Goal: Transaction & Acquisition: Purchase product/service

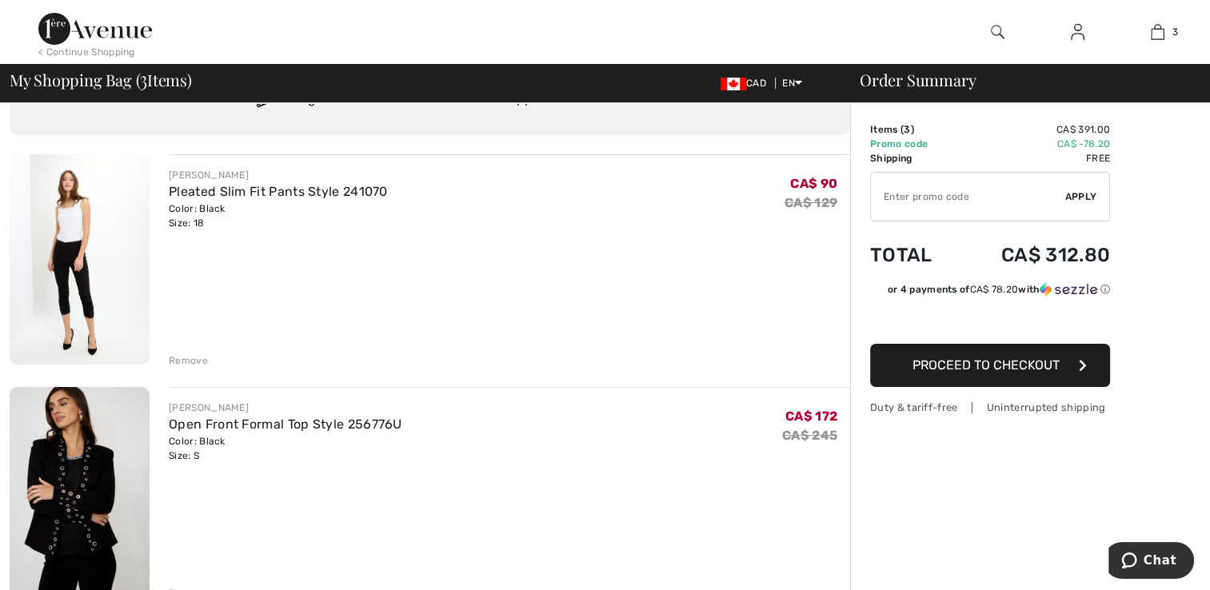
scroll to position [131, 0]
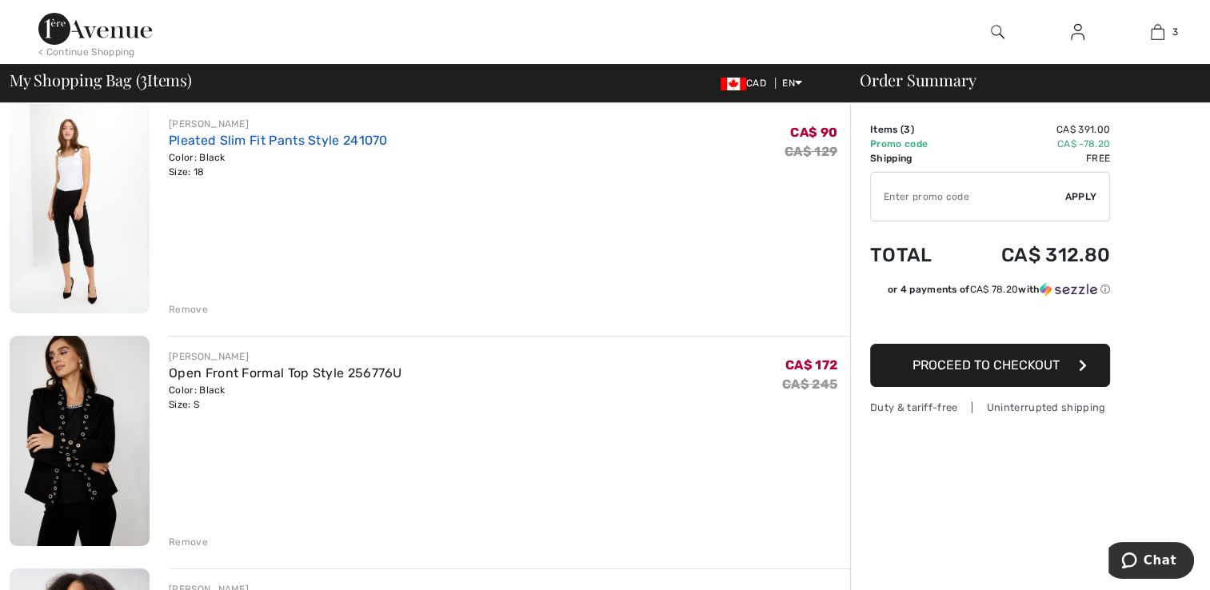
click at [193, 146] on link "Pleated Slim Fit Pants Style 241070" at bounding box center [278, 140] width 219 height 15
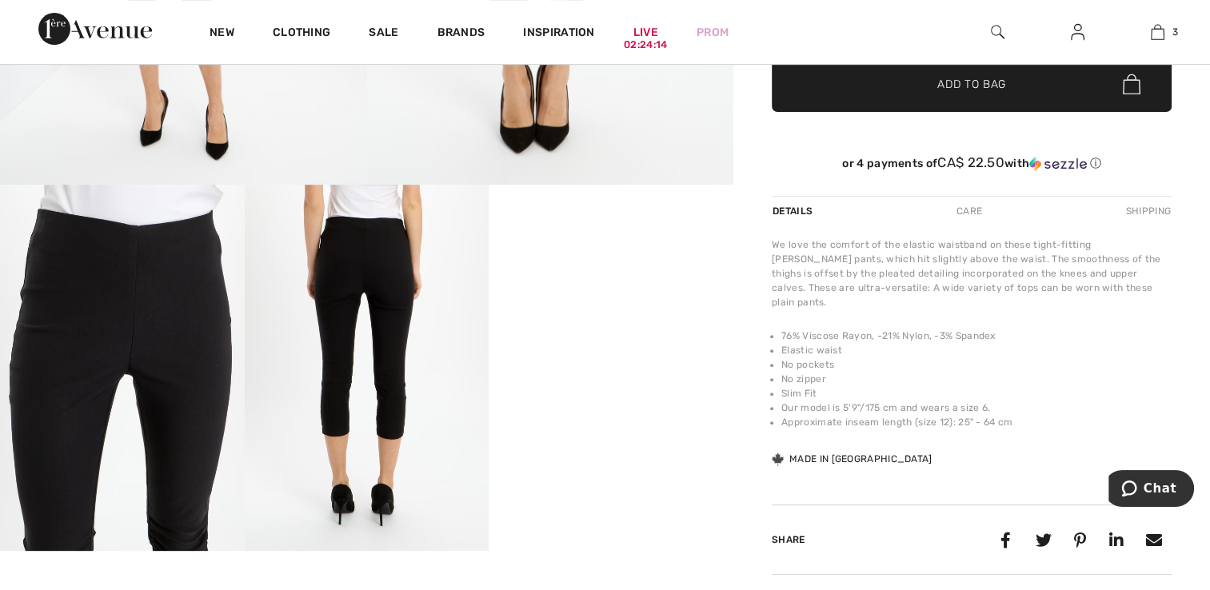
scroll to position [353, 0]
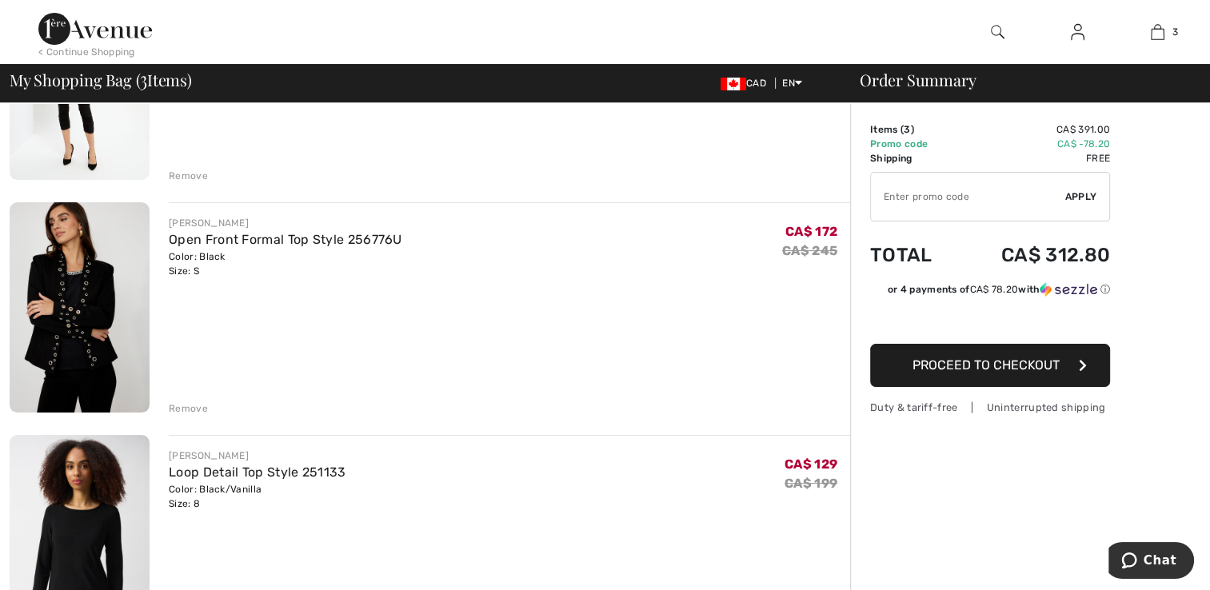
scroll to position [269, 0]
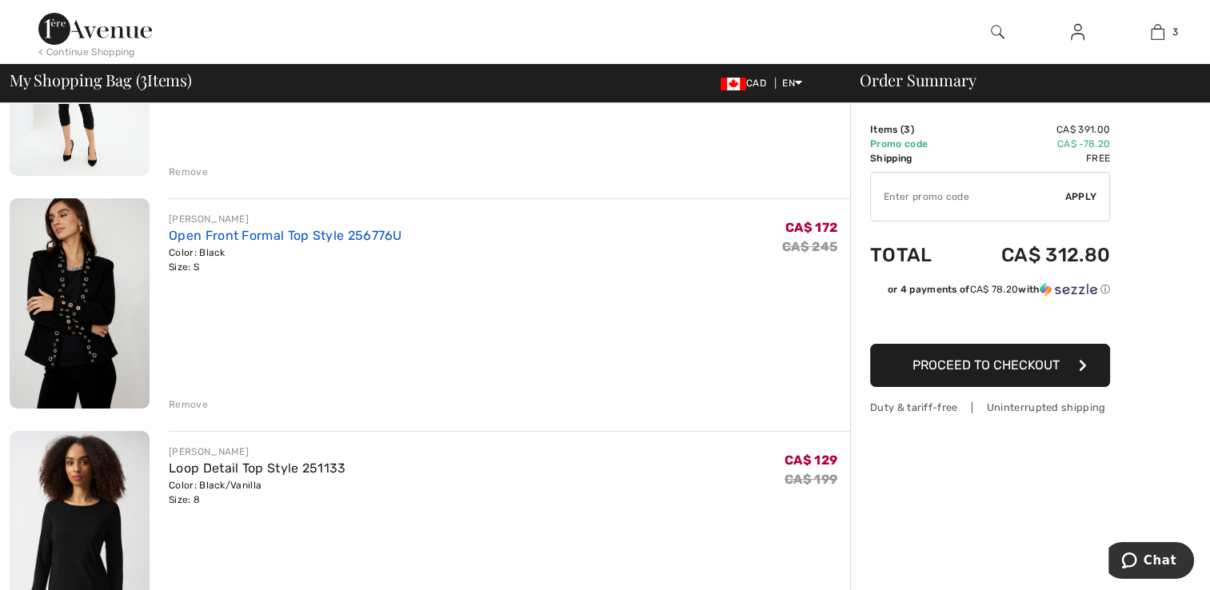
click at [244, 240] on link "Open Front Formal Top Style 256776U" at bounding box center [285, 235] width 233 height 15
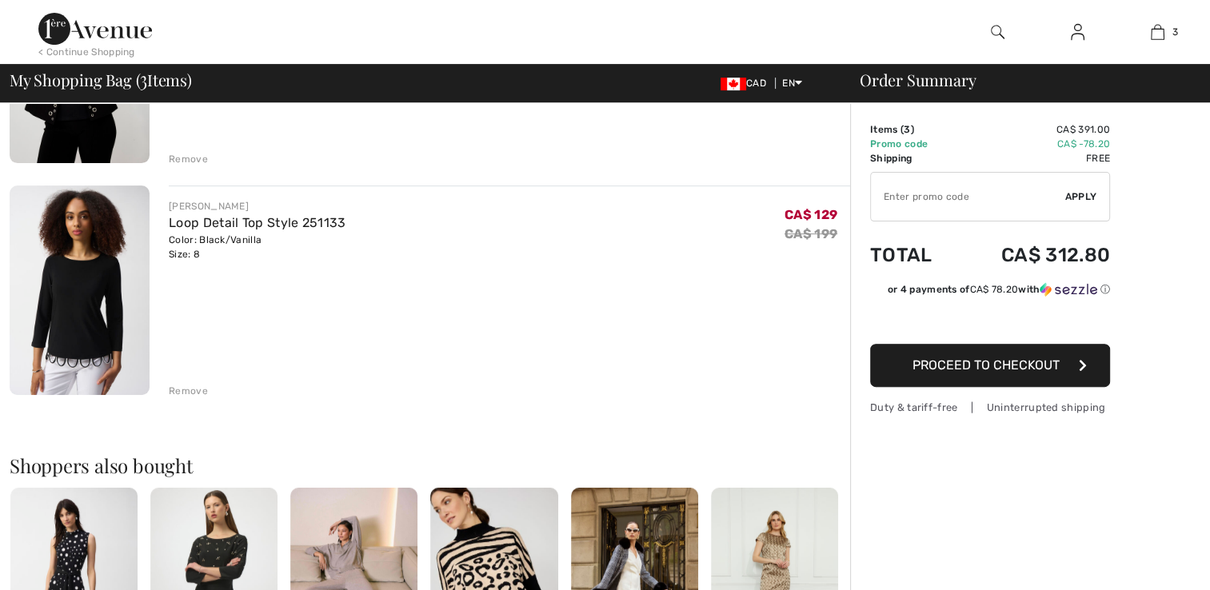
scroll to position [521, 0]
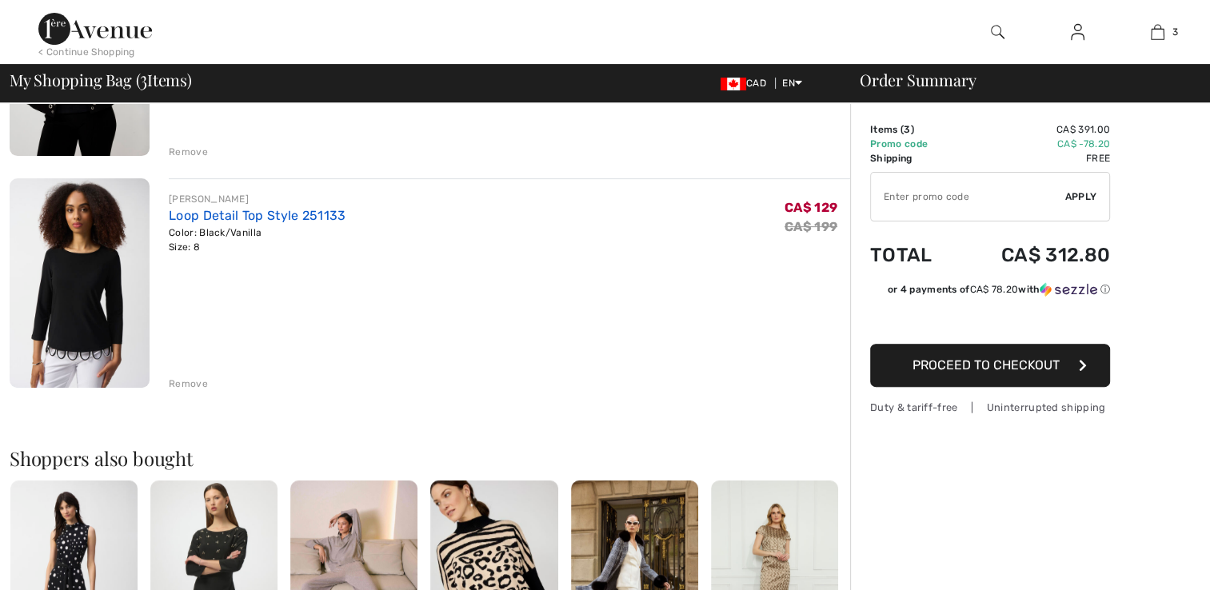
click at [221, 221] on link "Loop Detail Top Style 251133" at bounding box center [257, 215] width 177 height 15
